Goal: Task Accomplishment & Management: Use online tool/utility

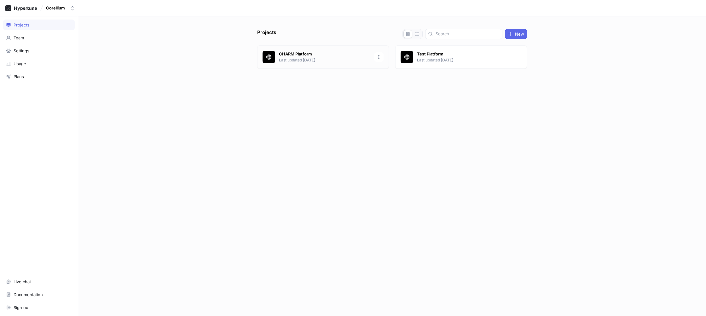
click at [334, 67] on div "CHARM Platform Last updated [DATE]" at bounding box center [323, 56] width 132 height 23
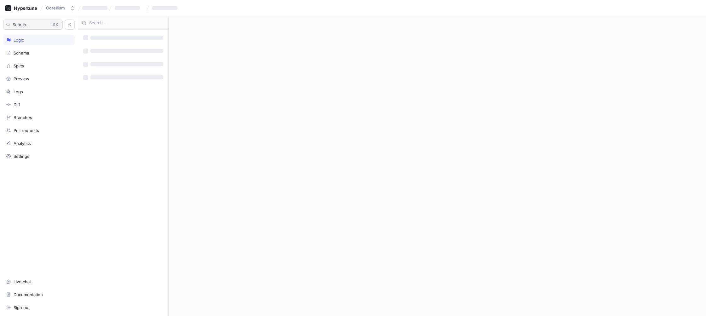
click at [29, 26] on span "Search..." at bounding box center [21, 25] width 17 height 4
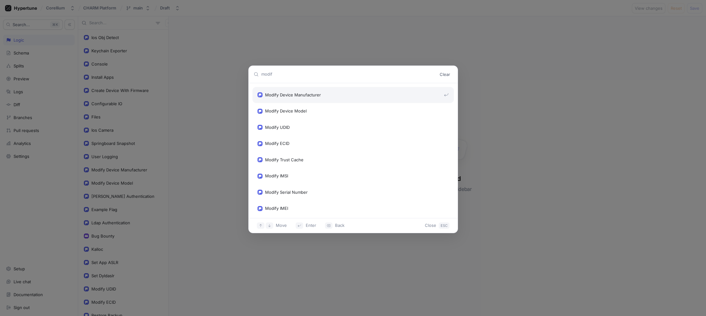
type input "modify"
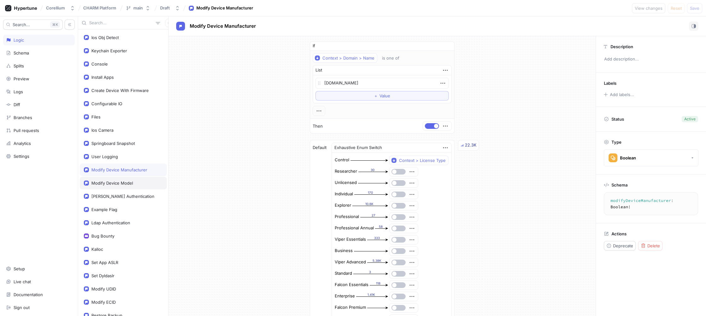
click at [123, 182] on div "Modify Device Model" at bounding box center [112, 183] width 42 height 5
type textarea "x"
type textarea "modifyDeviceModel: Boolean!"
click at [132, 170] on div "Modify Device Manufacturer" at bounding box center [119, 169] width 56 height 5
type textarea "x"
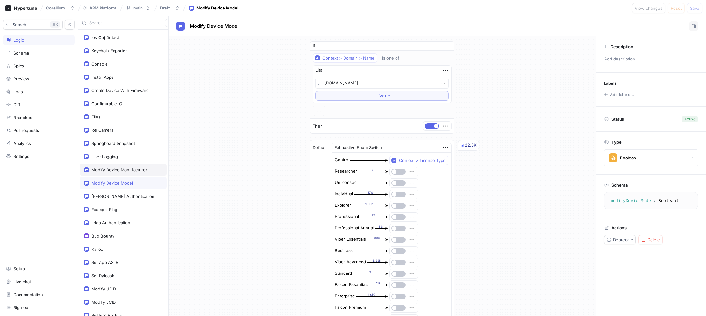
type textarea "modifyDeviceManufacturer: Boolean!"
click at [123, 181] on div "Modify Device Model" at bounding box center [112, 183] width 42 height 5
type textarea "x"
type textarea "modifyDeviceModel: Boolean!"
click at [125, 170] on div "Modify Device Manufacturer" at bounding box center [119, 169] width 56 height 5
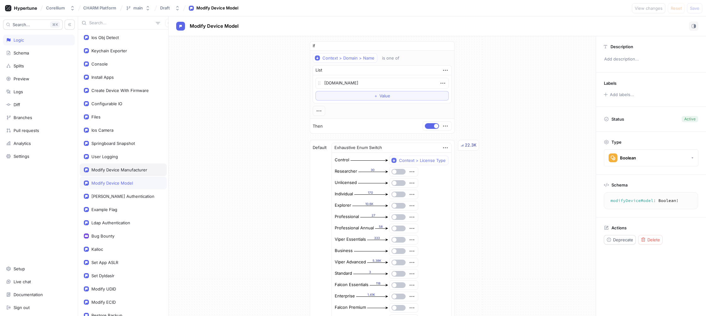
type textarea "x"
type textarea "modifyDeviceManufacturer: Boolean!"
click at [696, 24] on button "button" at bounding box center [693, 25] width 9 height 9
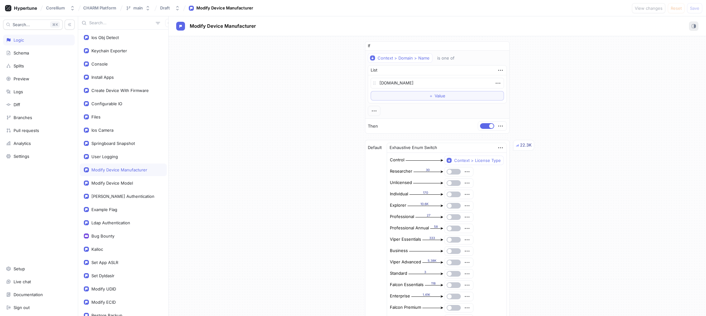
click at [695, 24] on icon "button" at bounding box center [693, 26] width 4 height 4
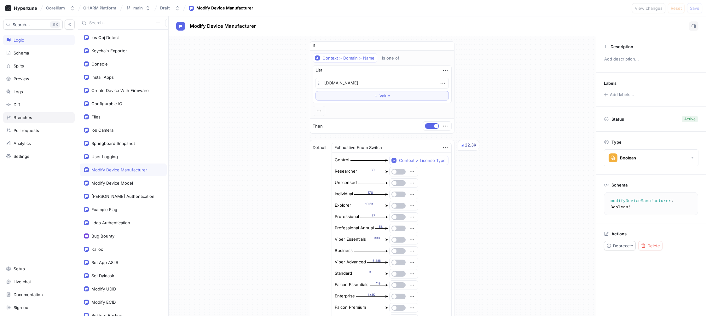
type textarea "x"
